Goal: Book appointment/travel/reservation

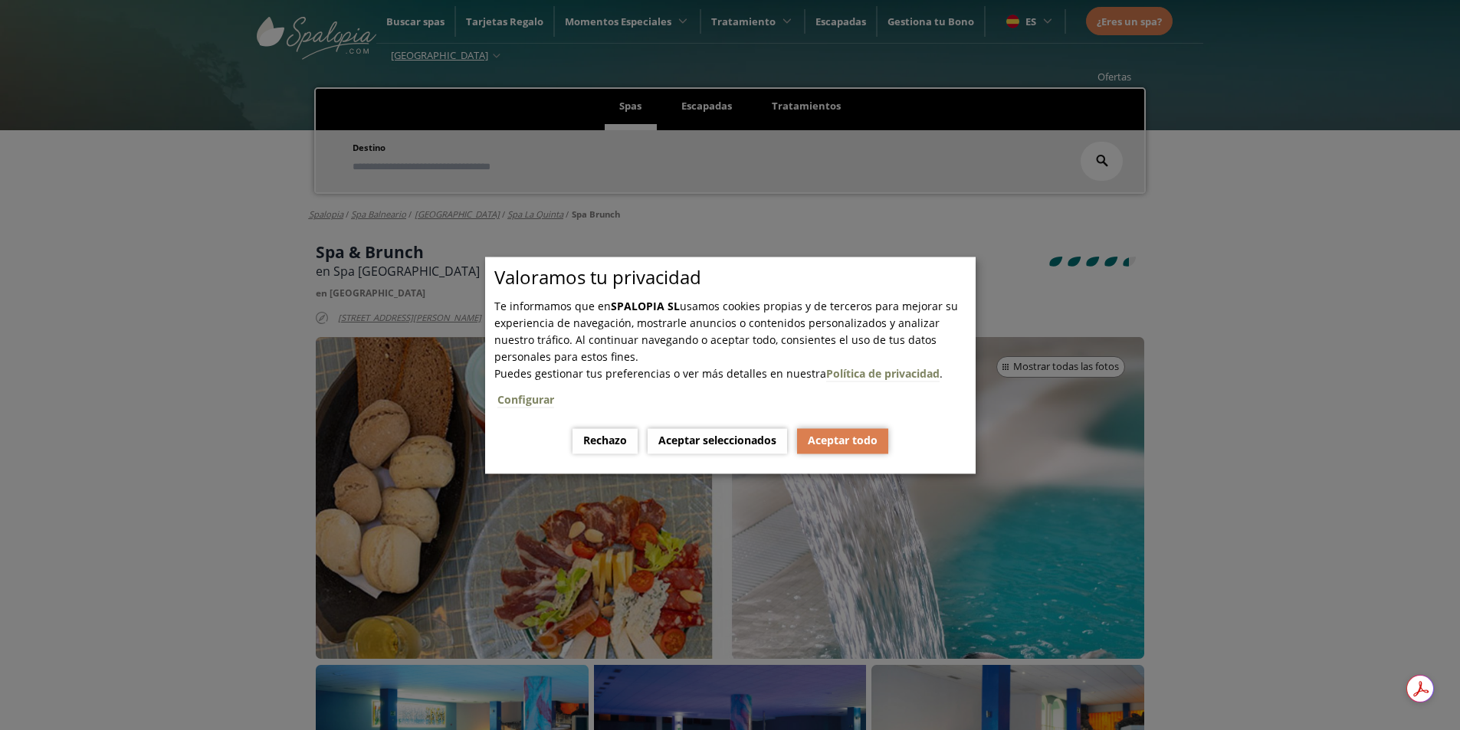
click at [835, 446] on button "Aceptar todo" at bounding box center [842, 440] width 91 height 25
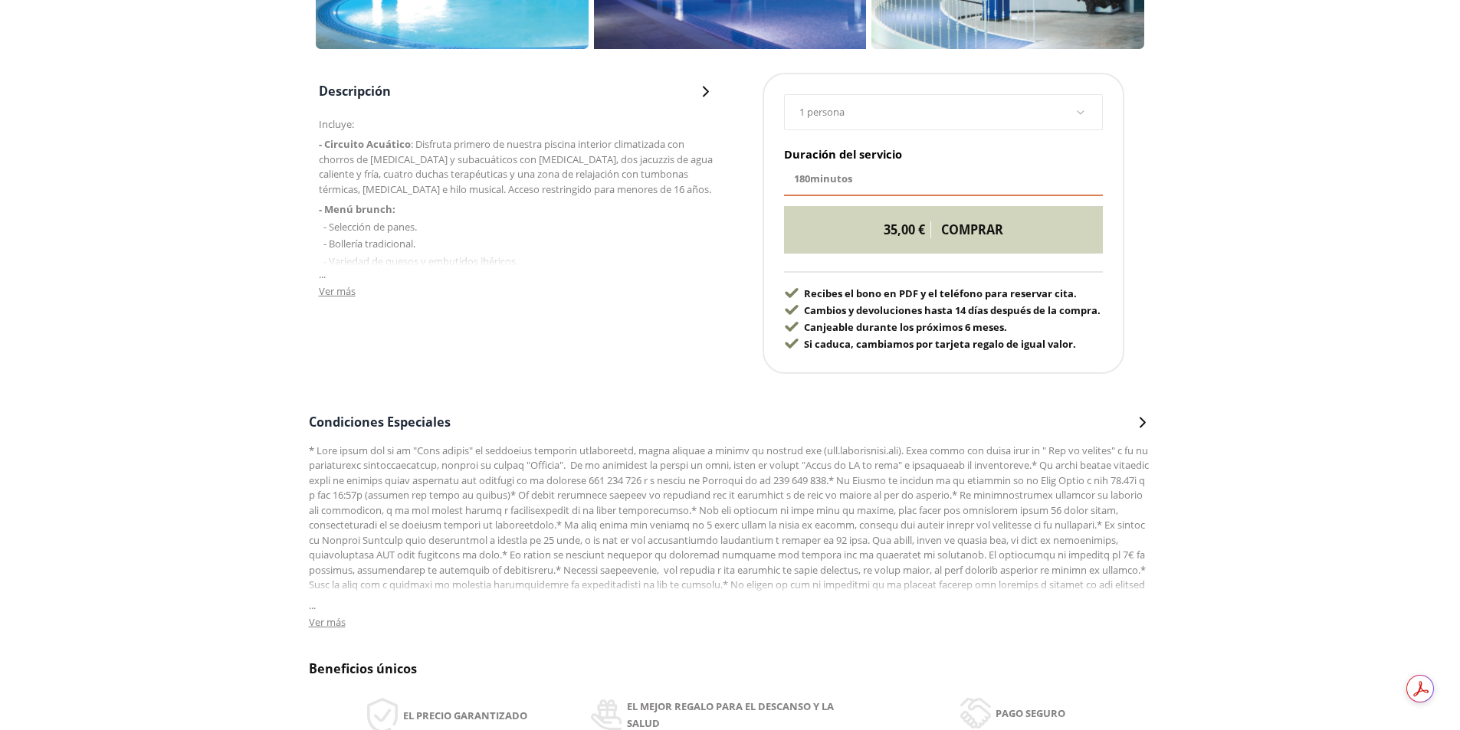
scroll to position [690, 0]
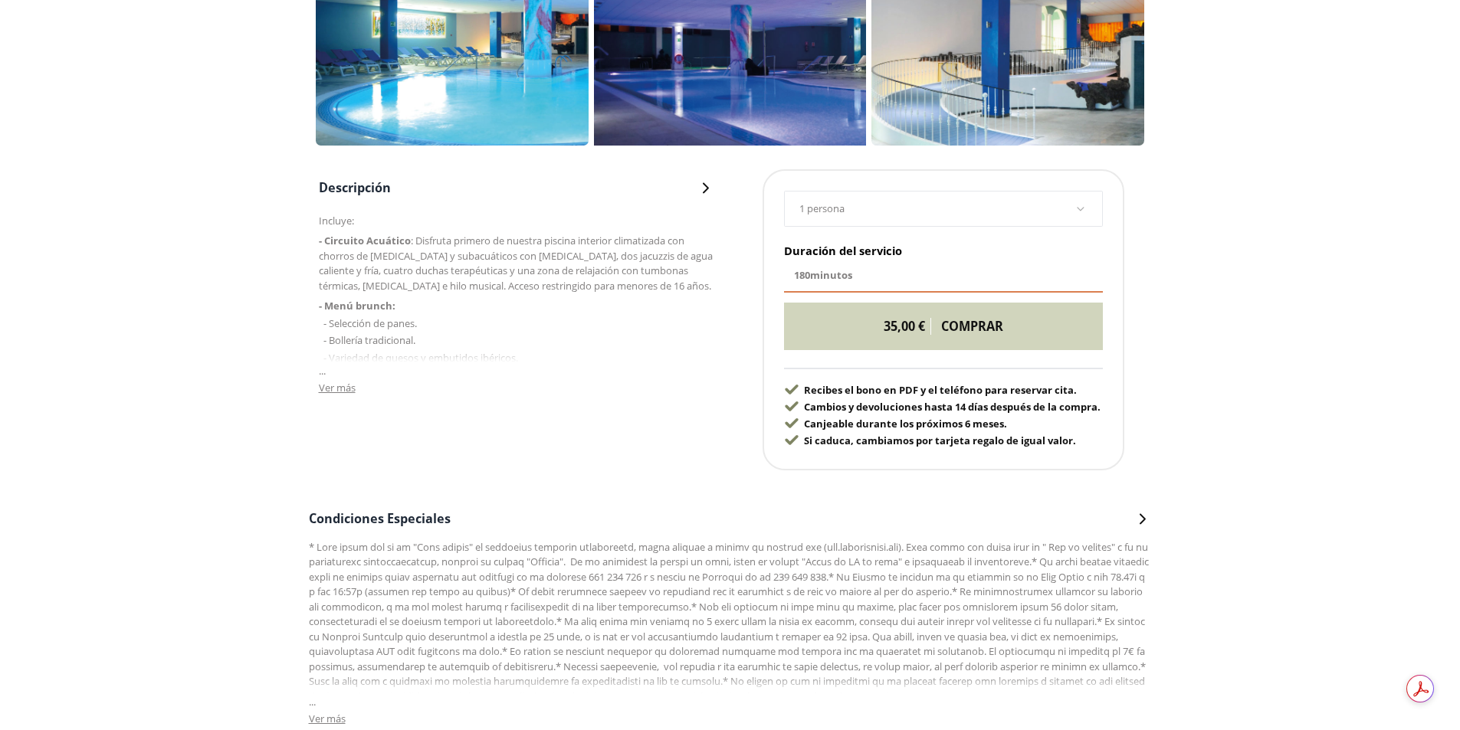
click at [327, 391] on span "Ver más" at bounding box center [337, 388] width 37 height 14
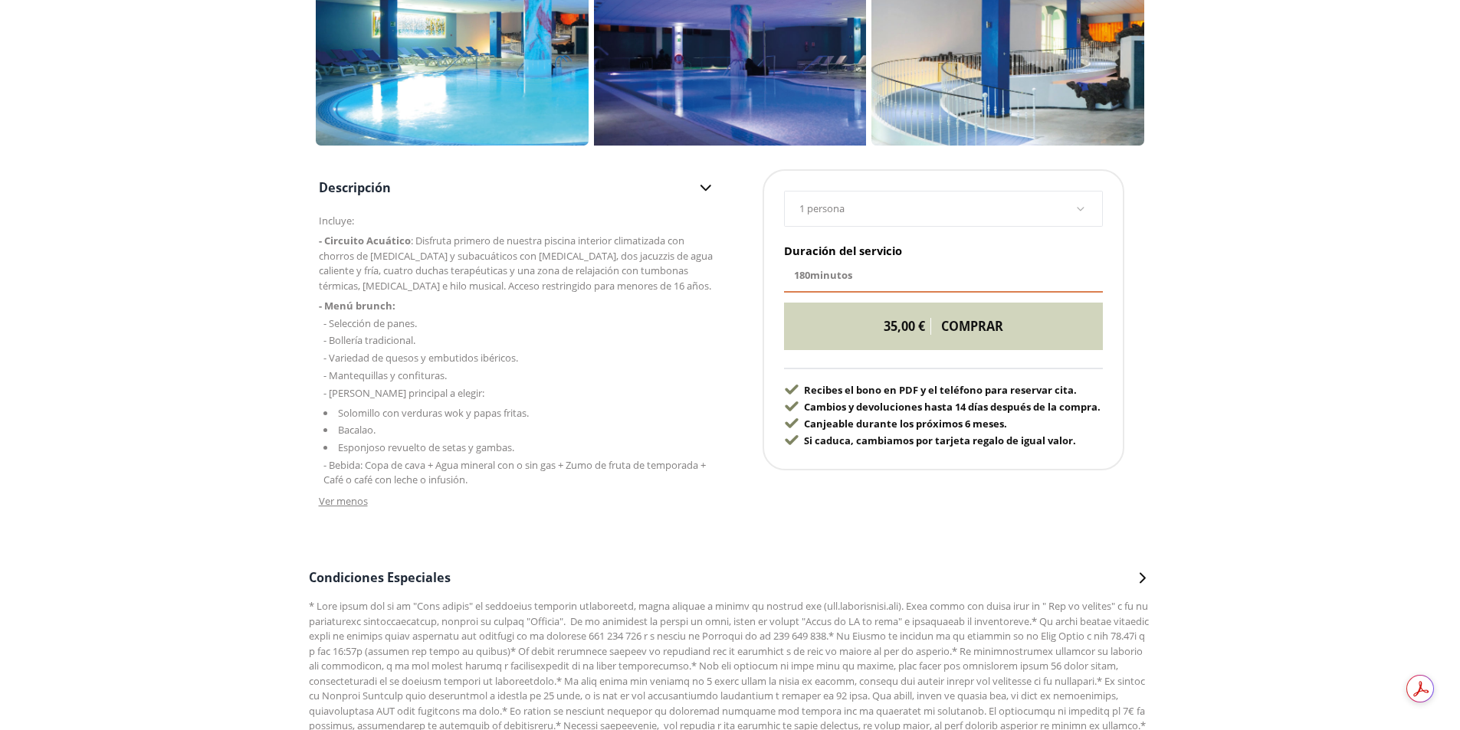
click at [1078, 207] on icon at bounding box center [1081, 208] width 8 height 12
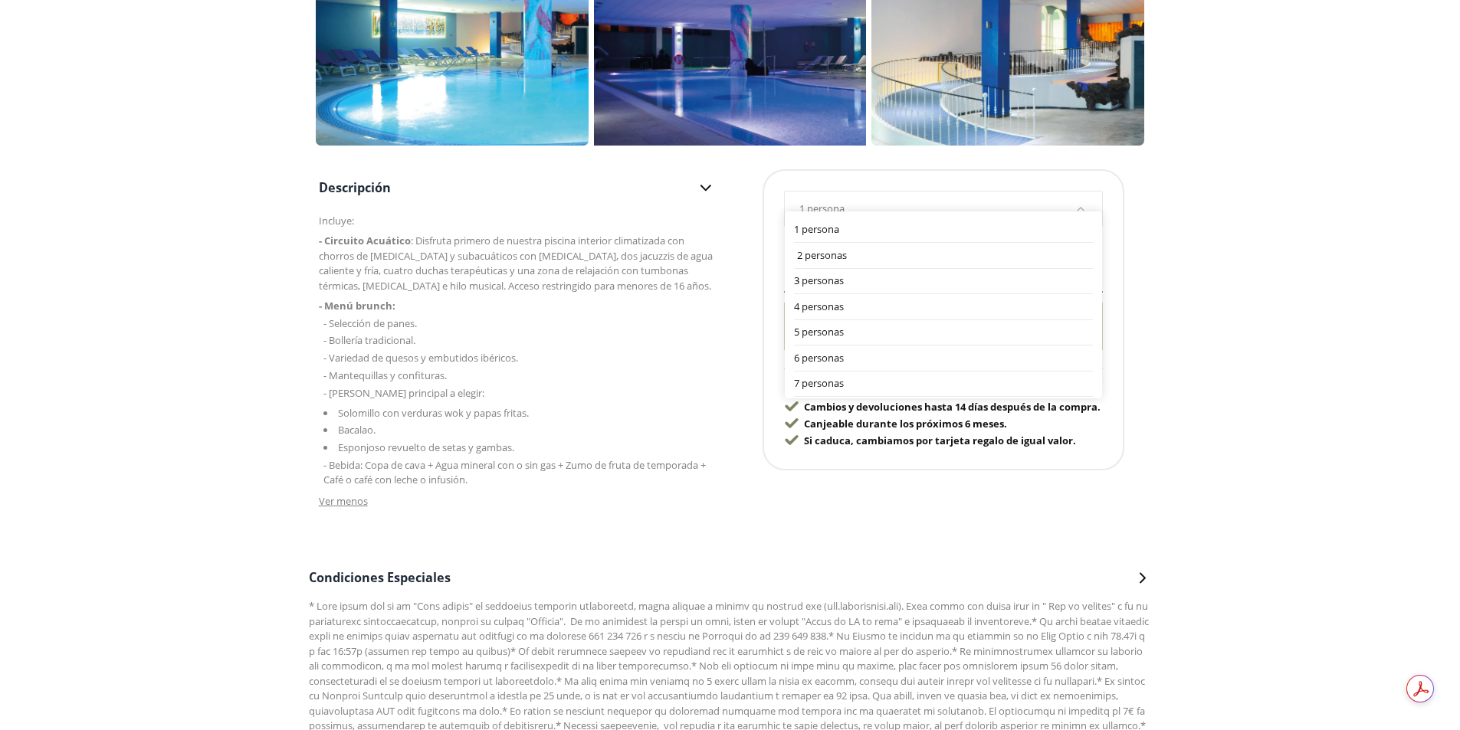
click at [821, 257] on div "2 personas" at bounding box center [945, 255] width 296 height 15
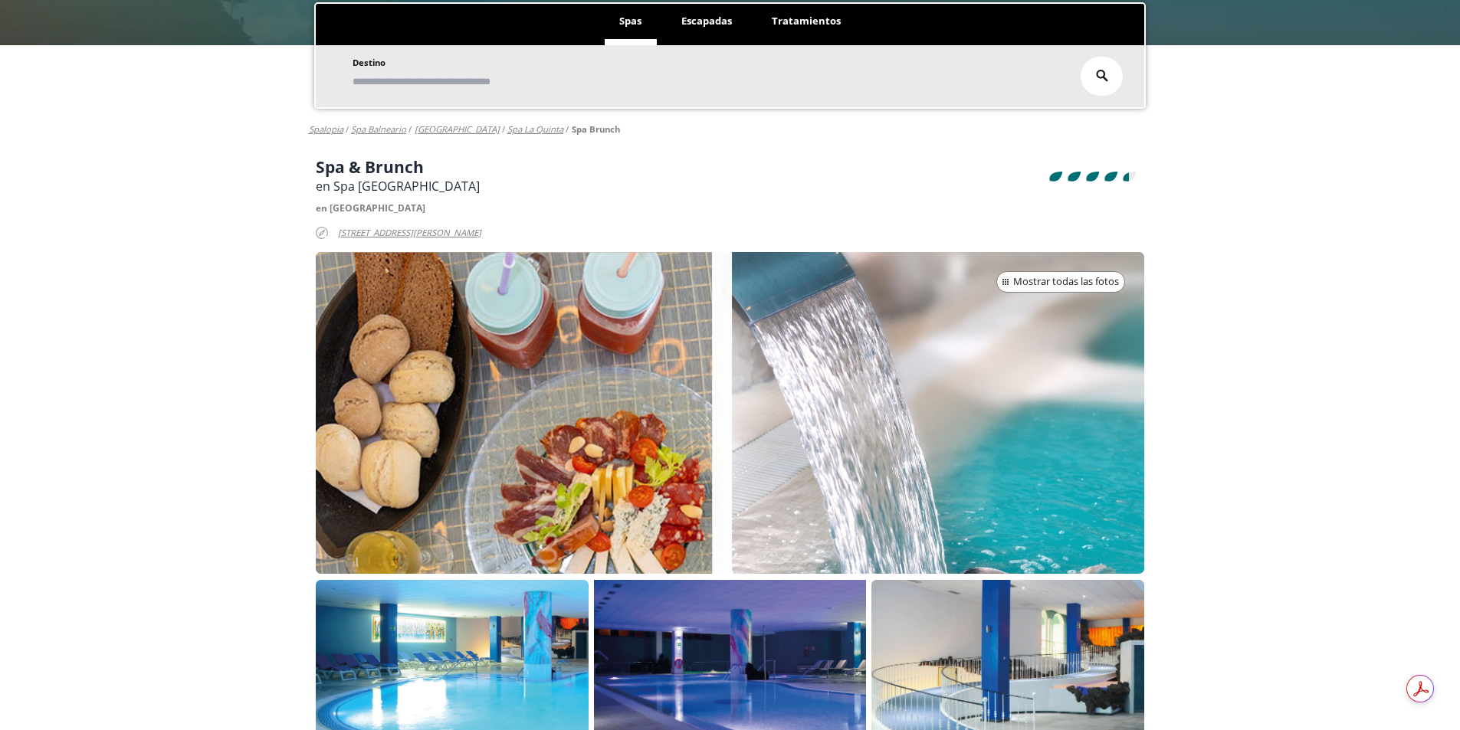
scroll to position [77, 0]
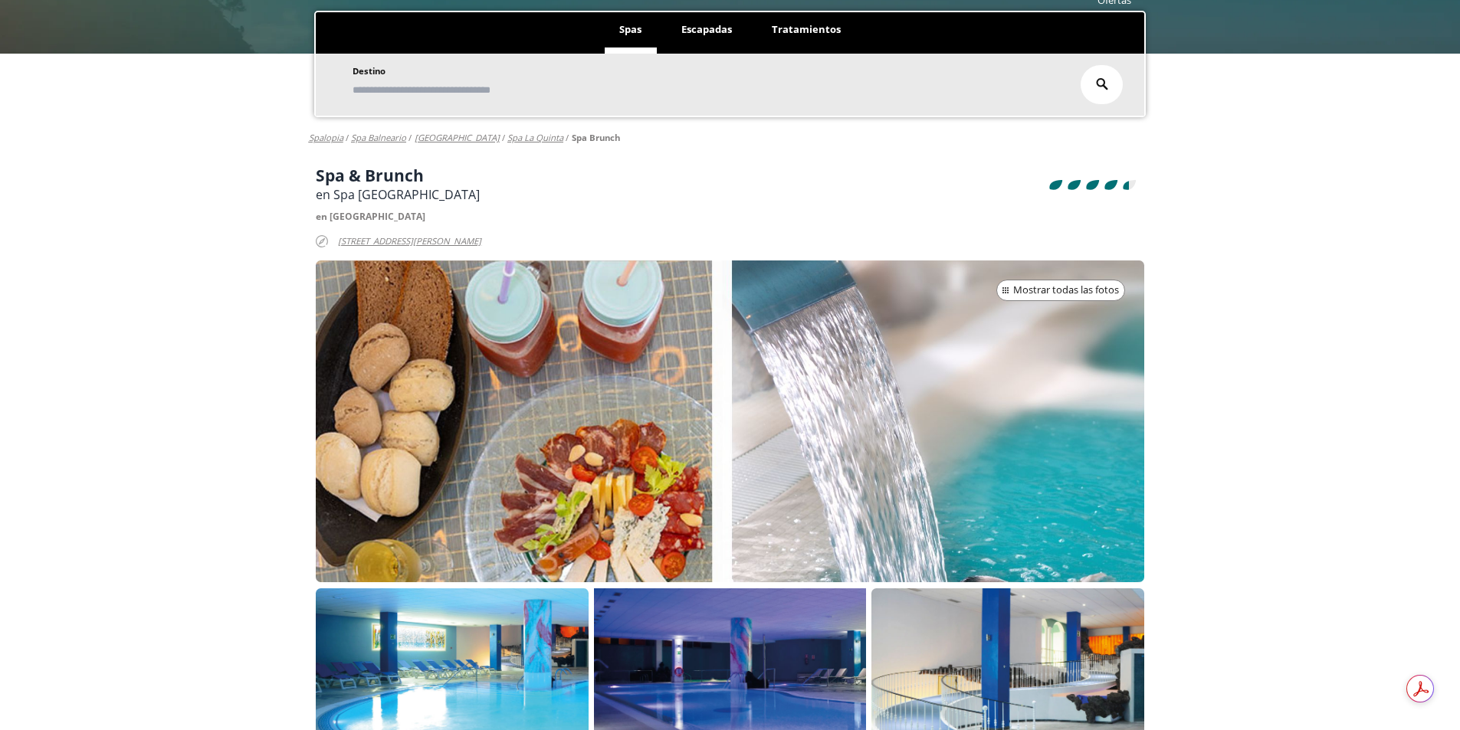
click at [936, 336] on div at bounding box center [730, 422] width 828 height 322
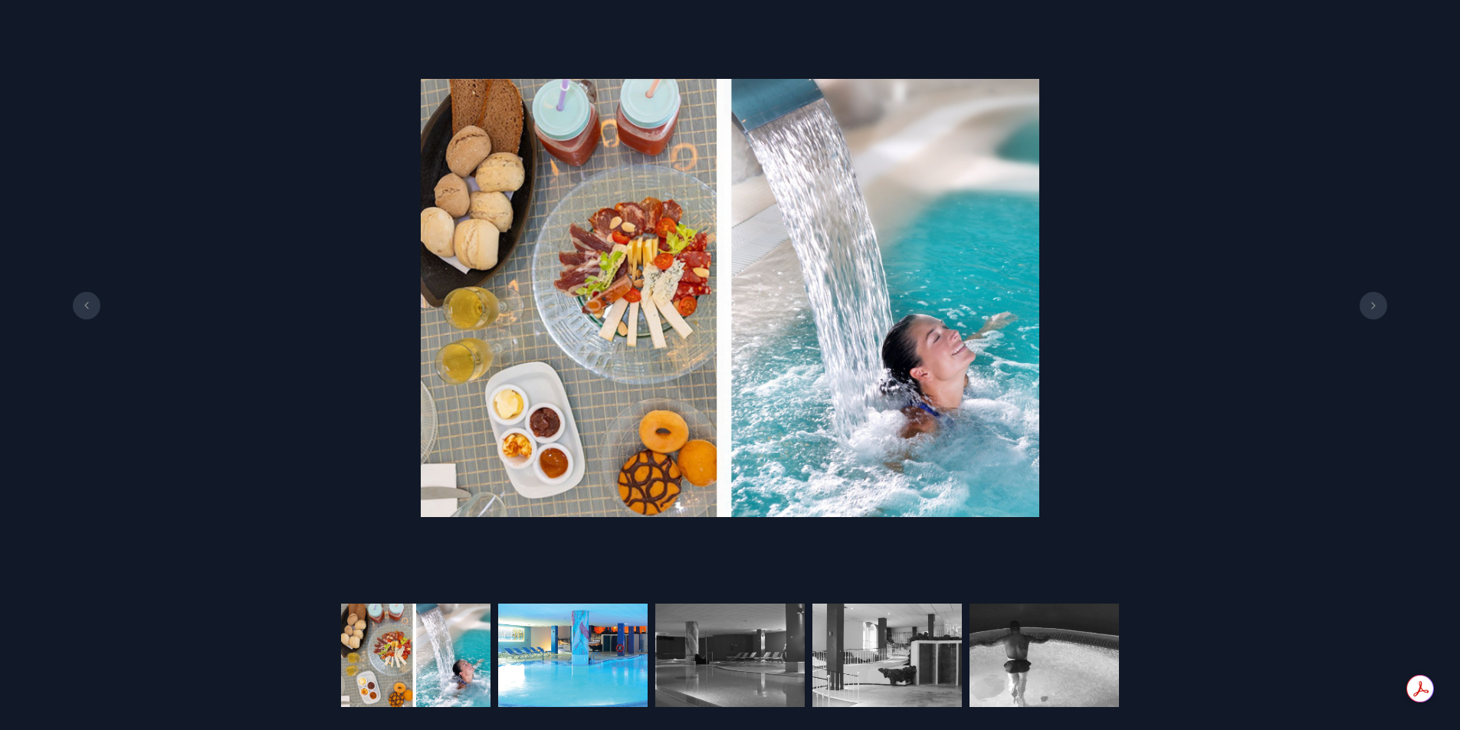
click at [557, 657] on img at bounding box center [572, 655] width 149 height 103
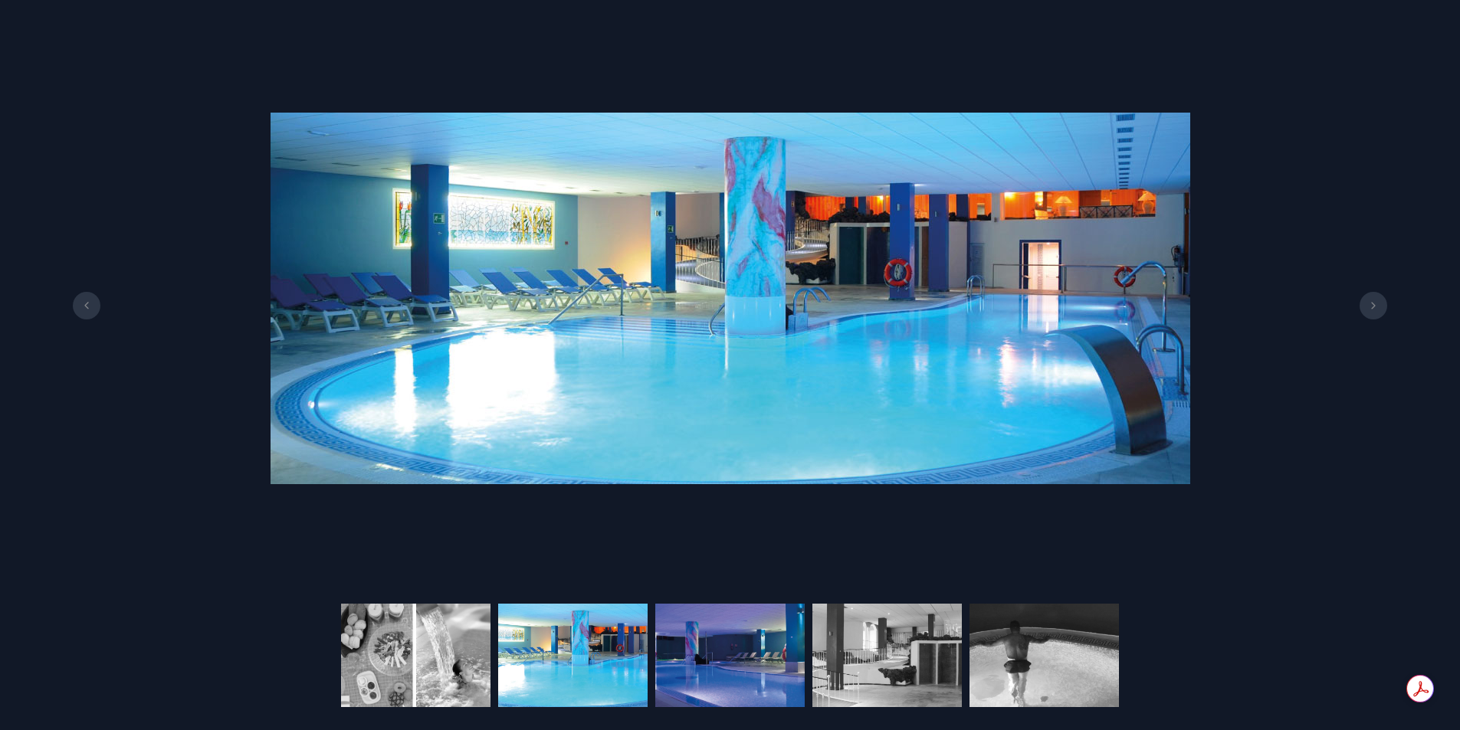
click at [700, 654] on img at bounding box center [729, 655] width 149 height 103
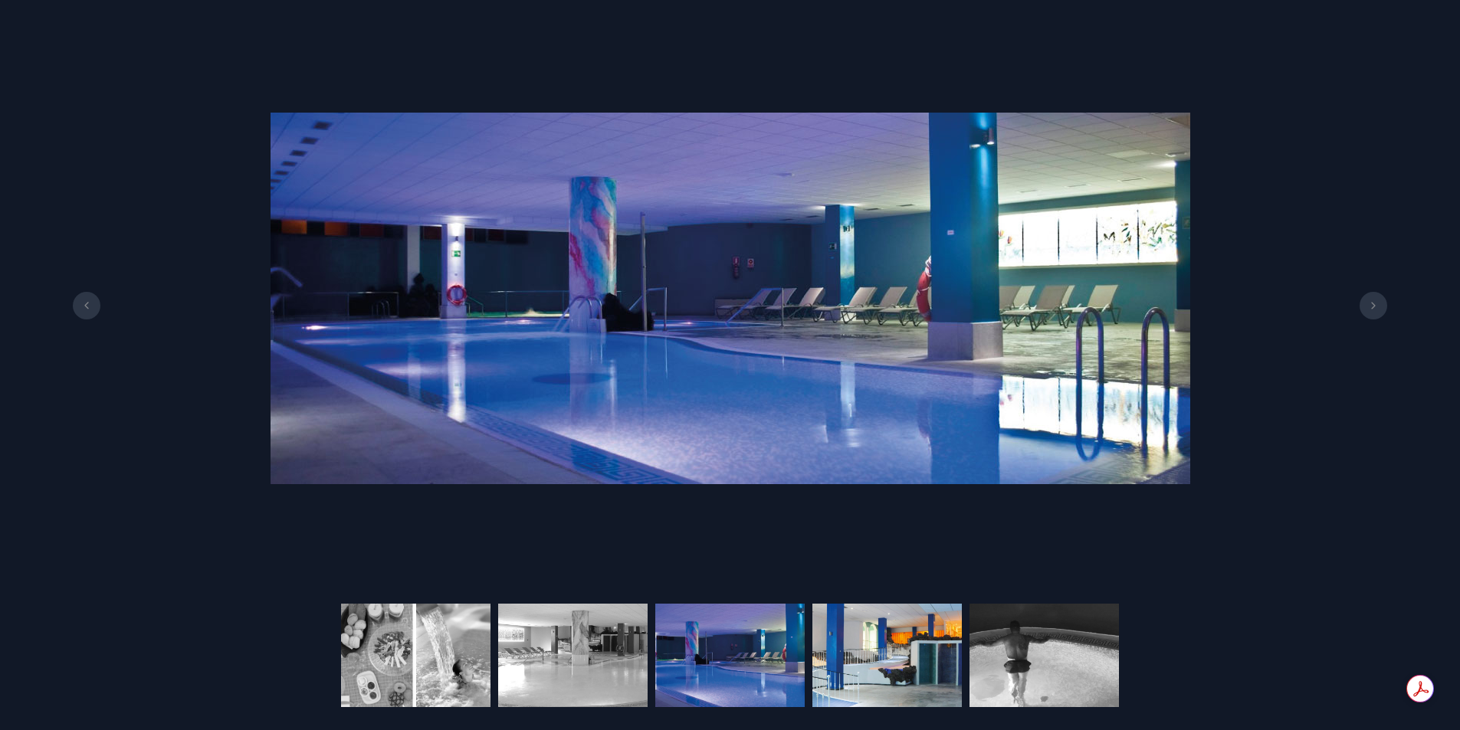
click at [855, 649] on img at bounding box center [886, 655] width 149 height 103
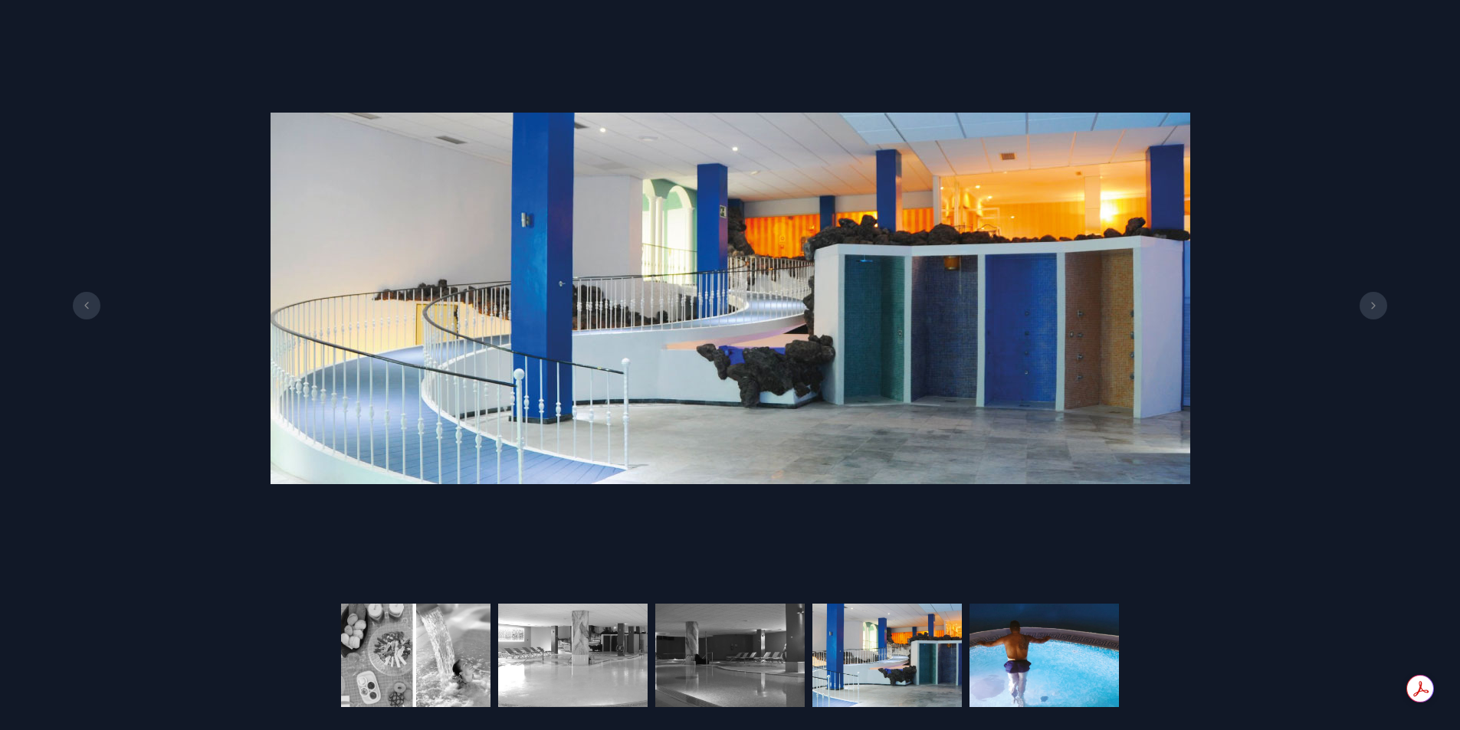
click at [1017, 638] on img at bounding box center [1043, 655] width 149 height 103
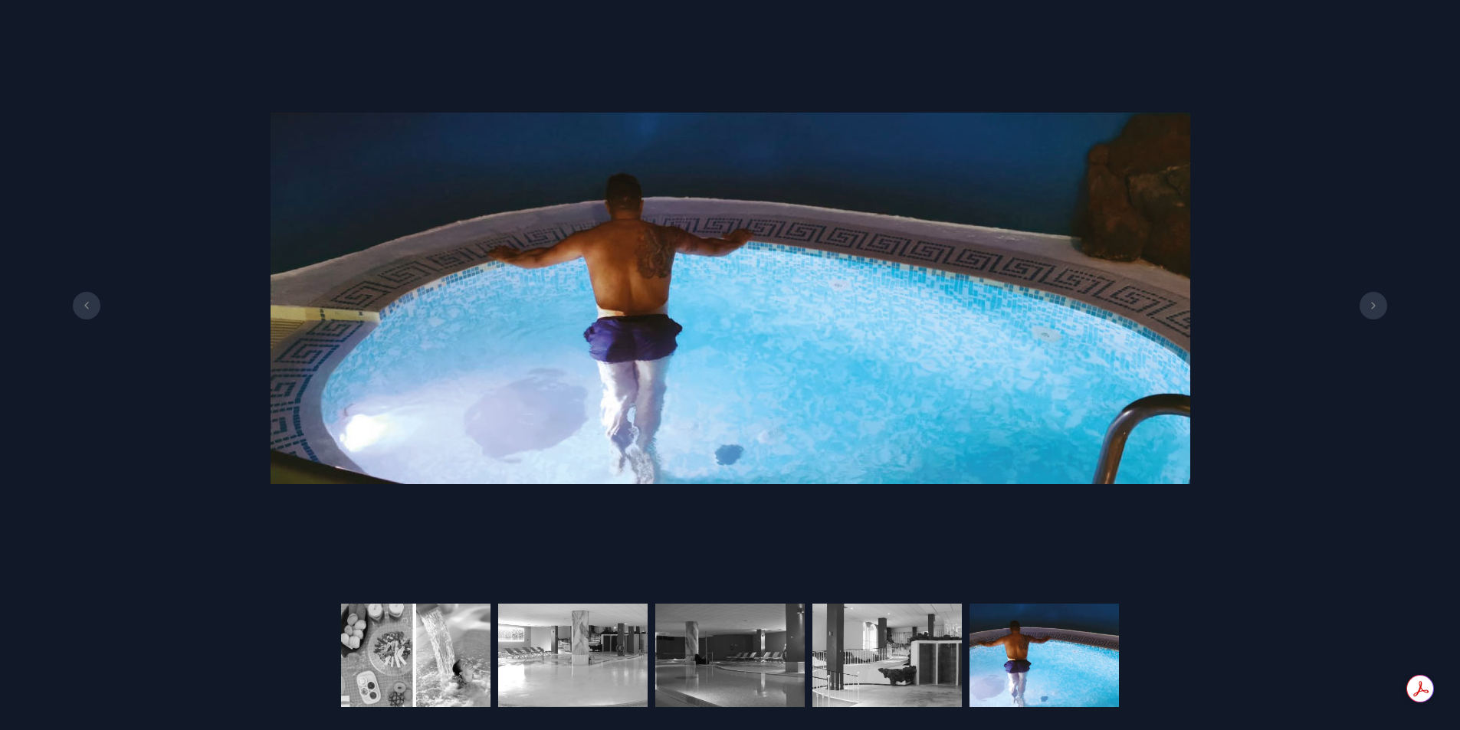
scroll to position [307, 0]
click at [928, 646] on img at bounding box center [886, 655] width 149 height 103
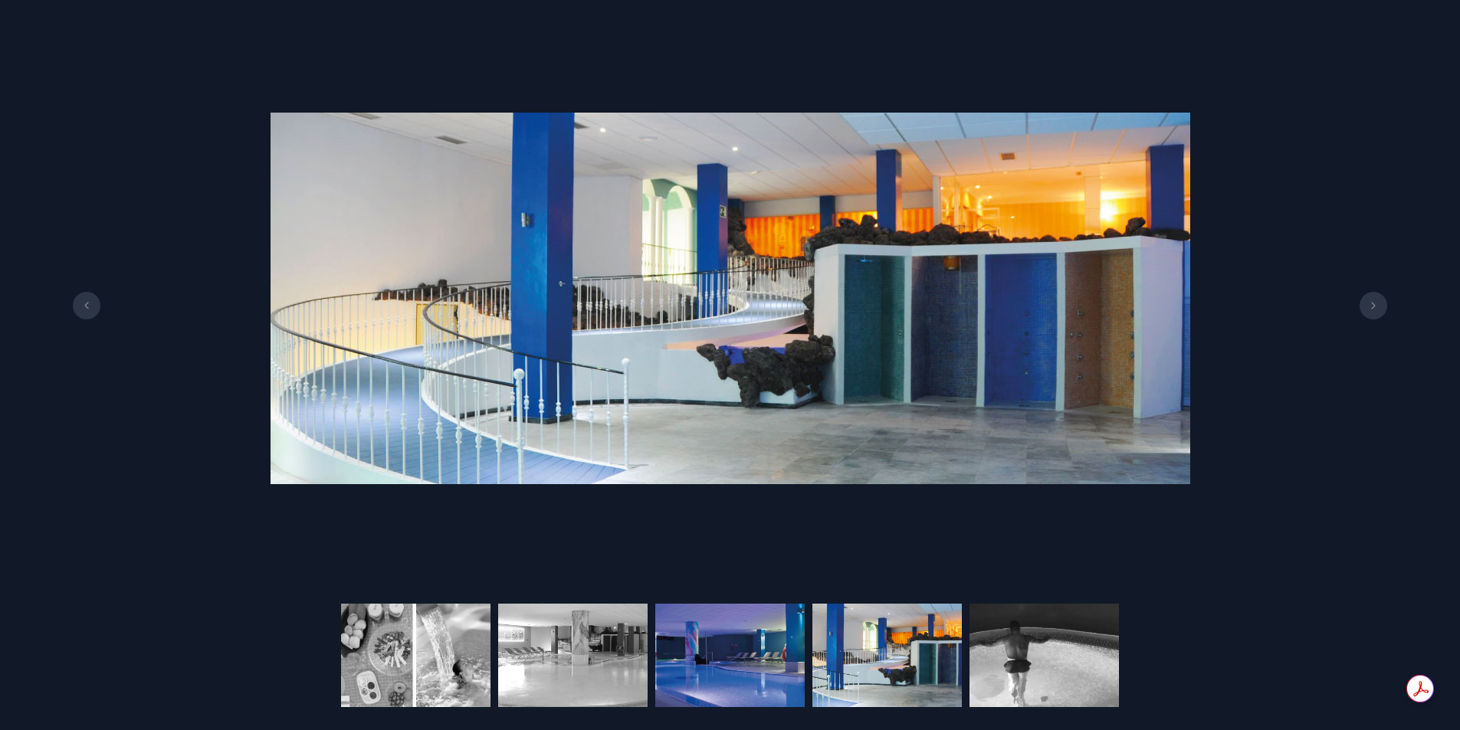
click at [739, 645] on img at bounding box center [729, 655] width 149 height 103
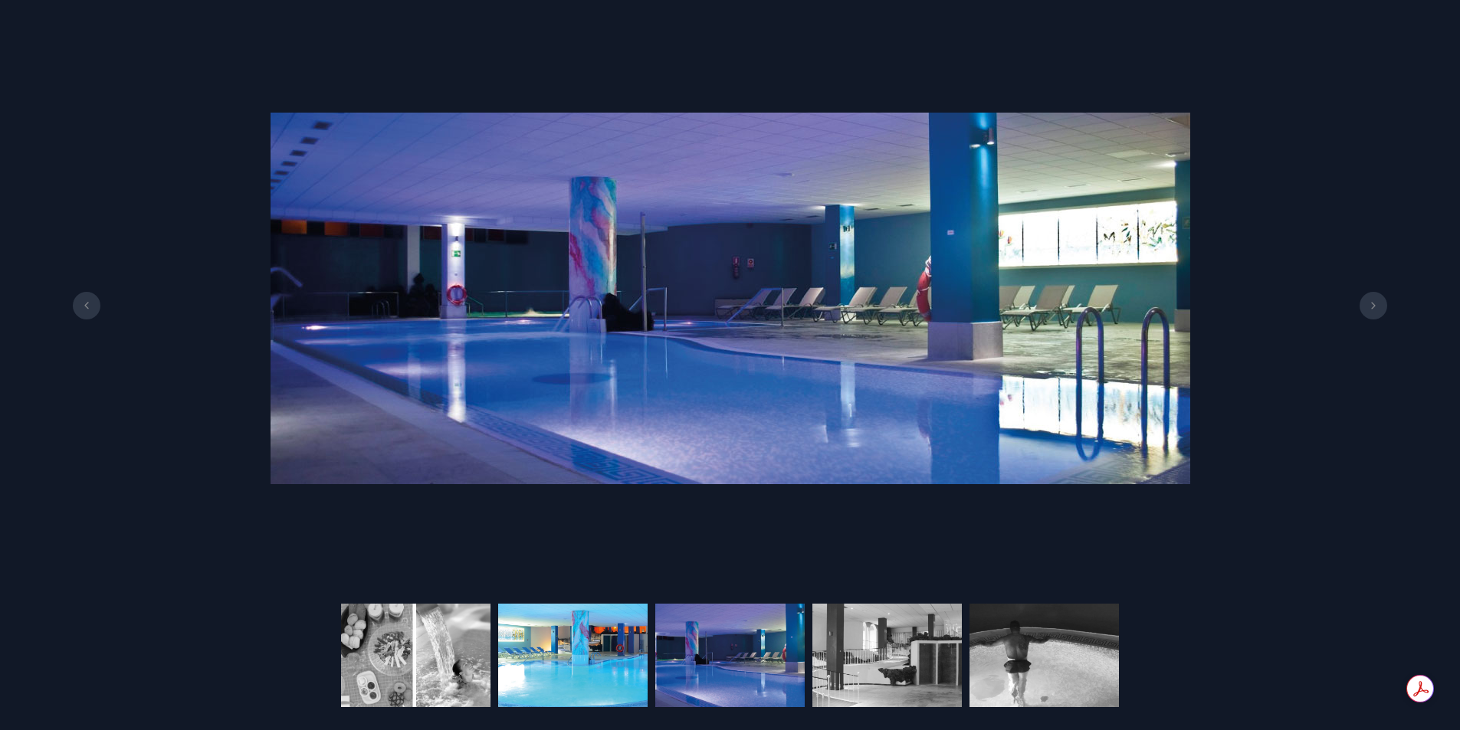
click at [597, 645] on img at bounding box center [572, 655] width 149 height 103
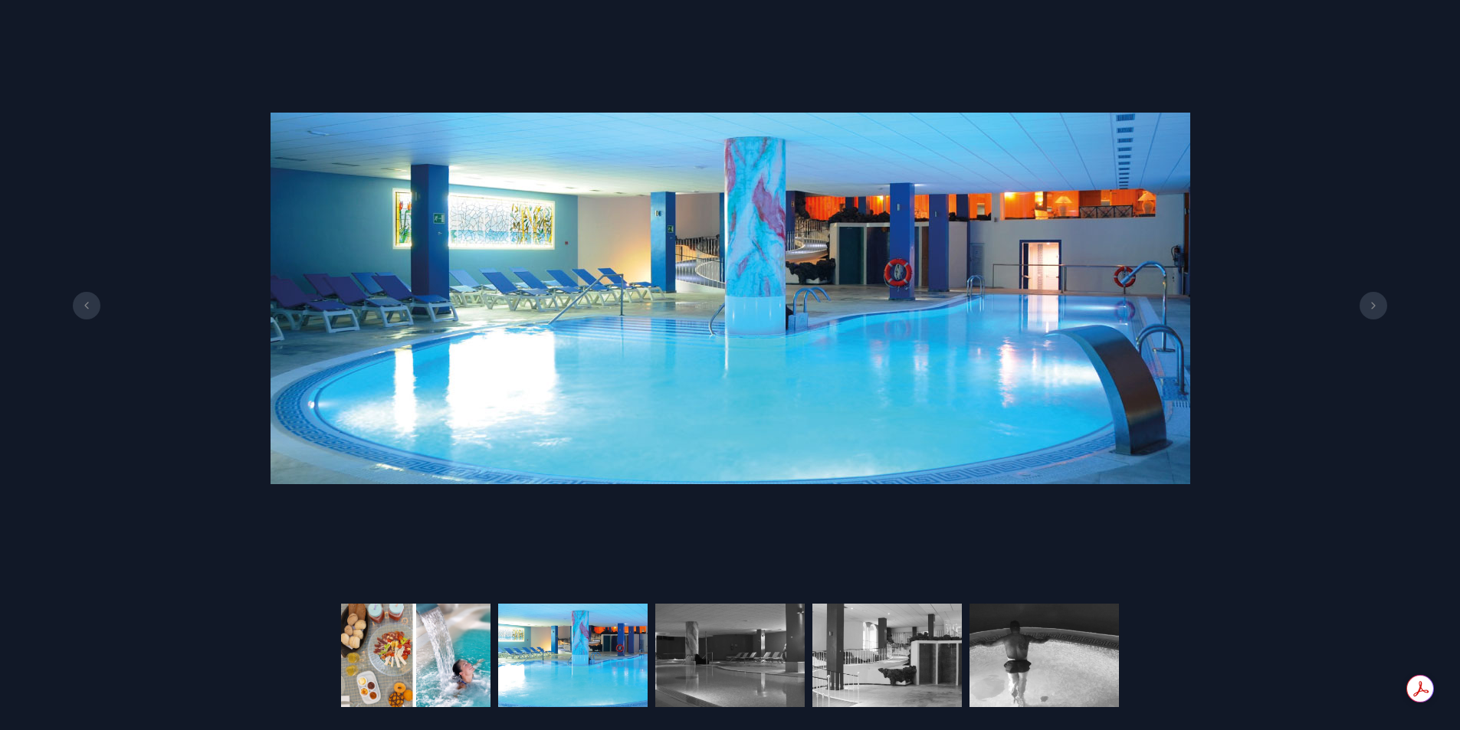
click at [453, 657] on img at bounding box center [415, 655] width 149 height 103
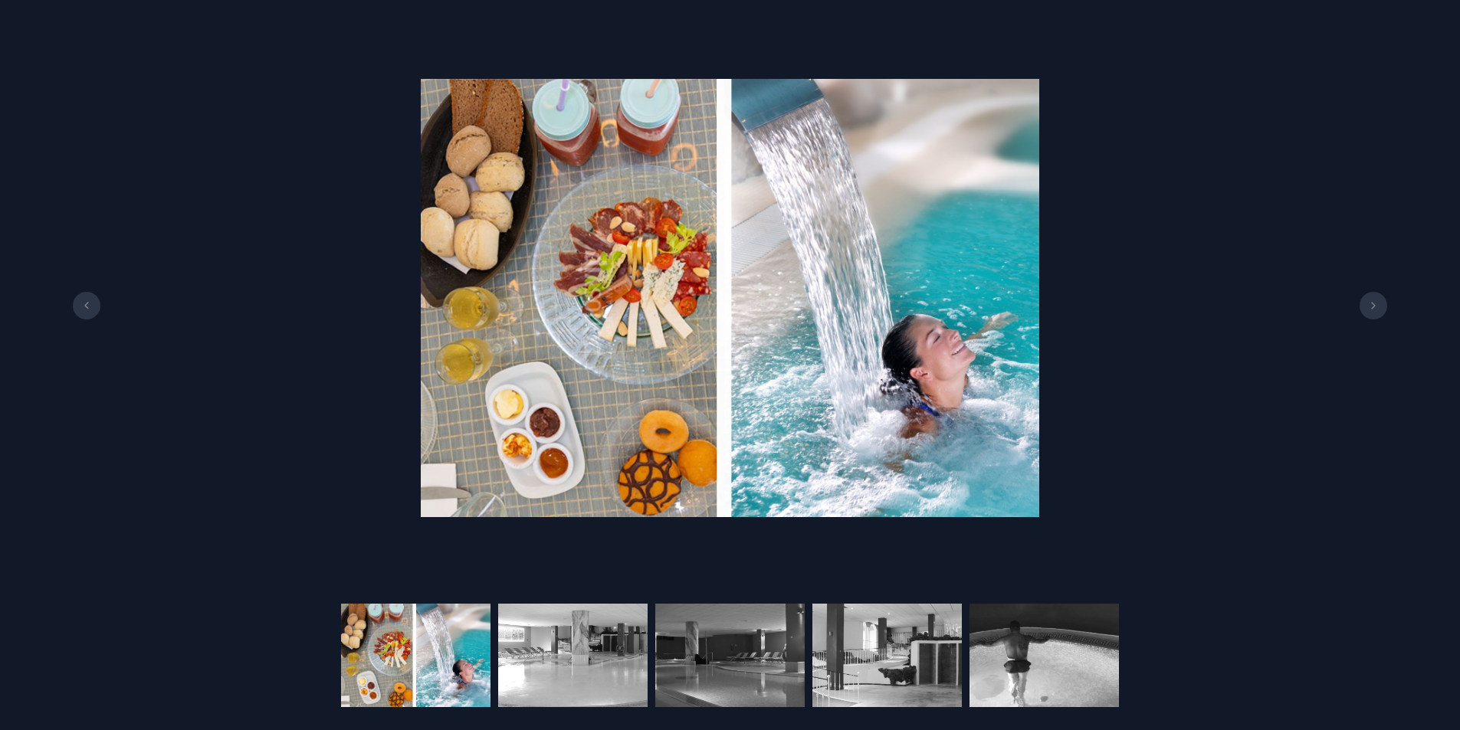
scroll to position [77, 0]
